Goal: Information Seeking & Learning: Find specific fact

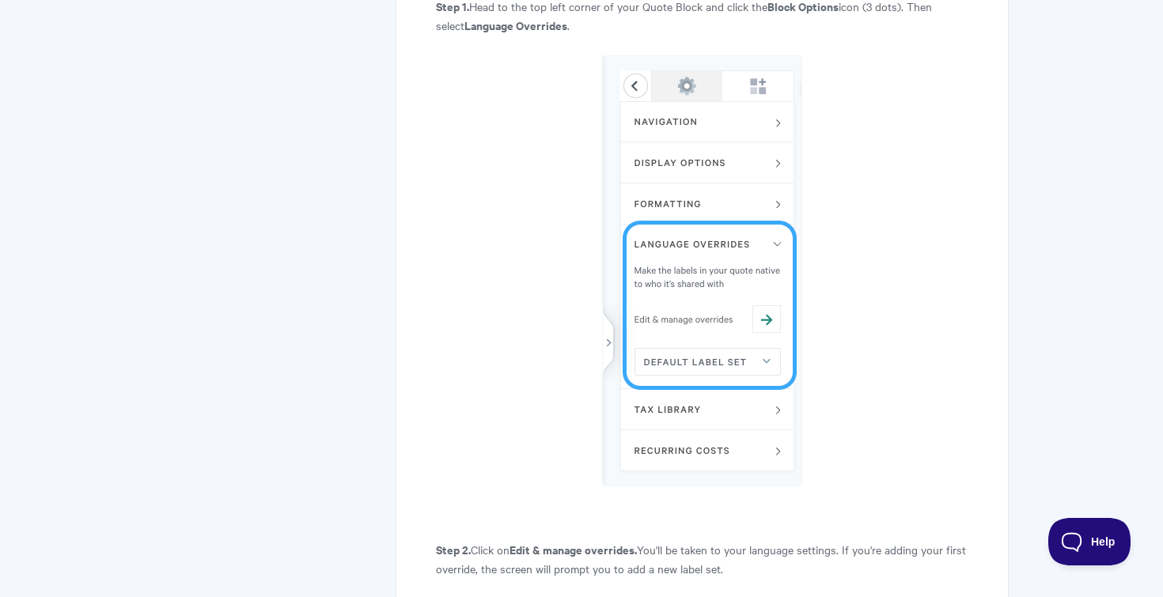
scroll to position [1004, 0]
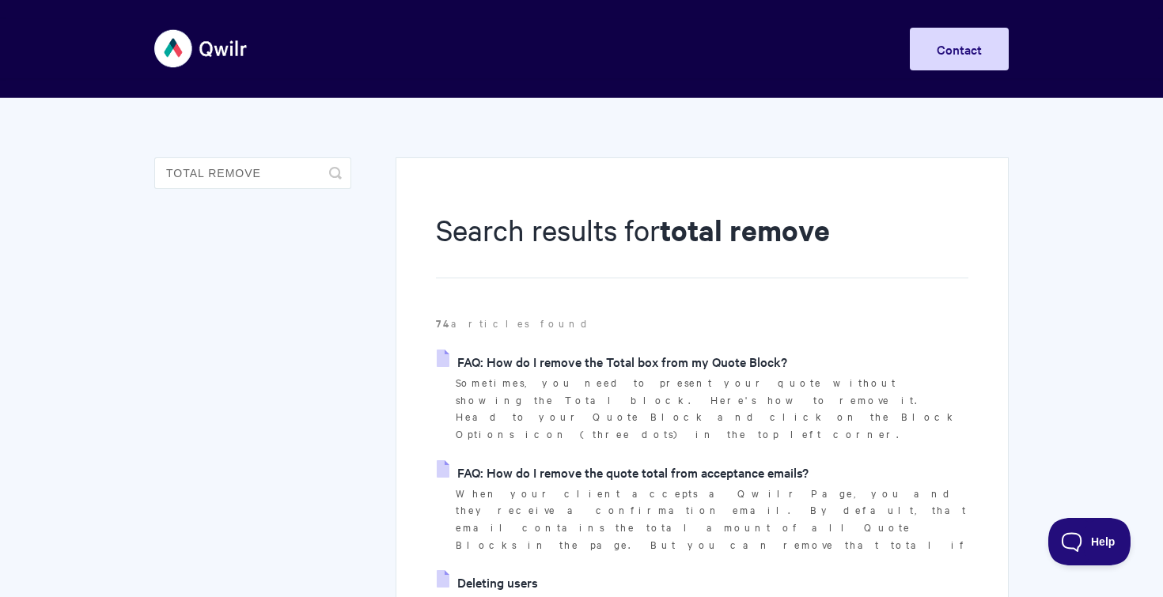
click at [567, 352] on link "FAQ: How do I remove the Total box from my Quote Block?" at bounding box center [612, 362] width 351 height 24
